Goal: Information Seeking & Learning: Understand process/instructions

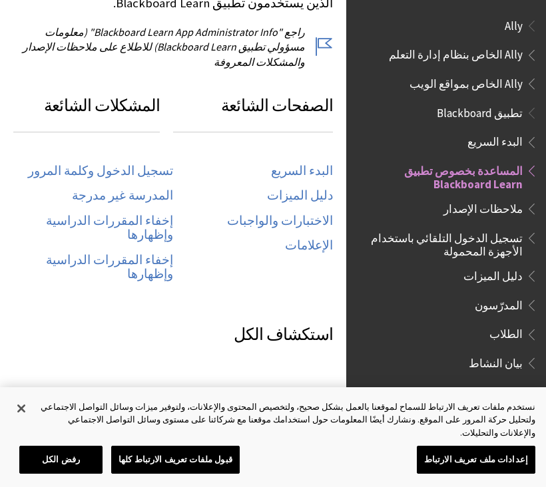
click at [516, 236] on span "تسجيل الدخول التلقائي باستخدام الأجهزة المحمولة" at bounding box center [442, 242] width 160 height 31
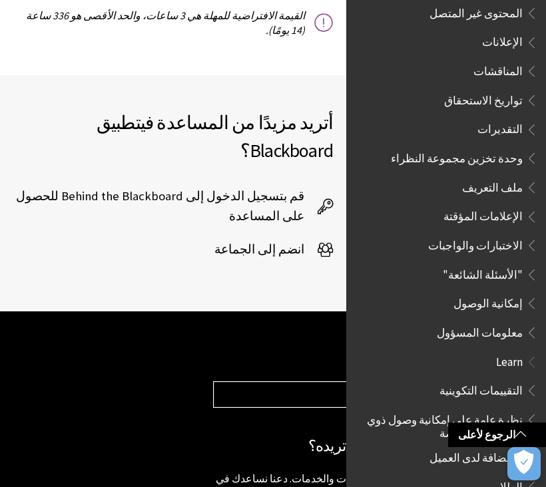
scroll to position [509, 0]
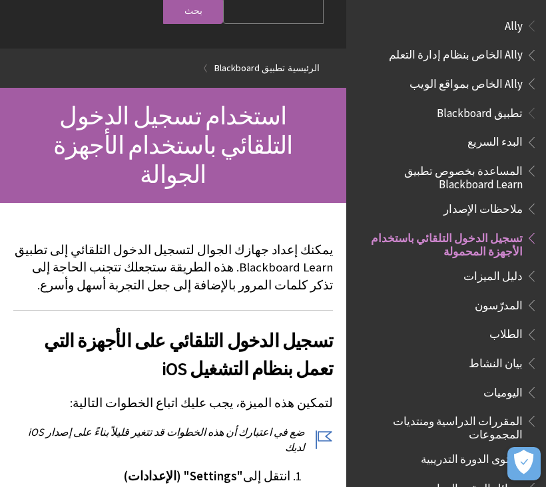
scroll to position [204, 0]
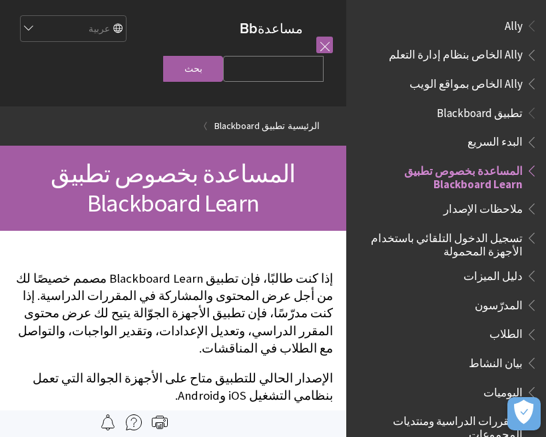
scroll to position [138, 0]
